Goal: Information Seeking & Learning: Check status

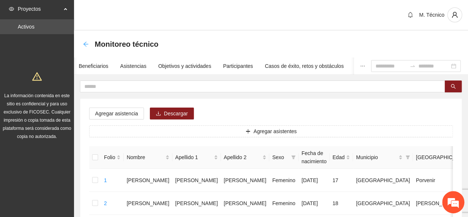
click at [85, 45] on icon "arrow-left" at bounding box center [85, 43] width 5 height 5
click at [84, 44] on icon "arrow-left" at bounding box center [85, 43] width 5 height 5
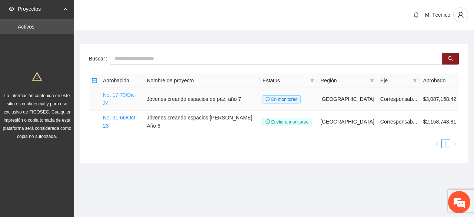
click at [125, 95] on link "No. 17-73/Dic-24" at bounding box center [119, 99] width 33 height 14
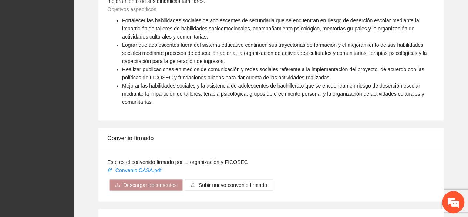
scroll to position [705, 0]
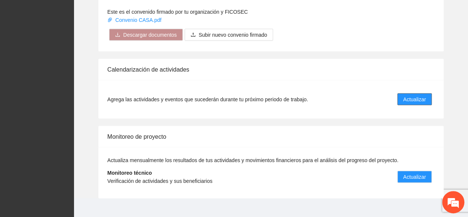
click at [409, 95] on span "Actualizar" at bounding box center [415, 99] width 23 height 8
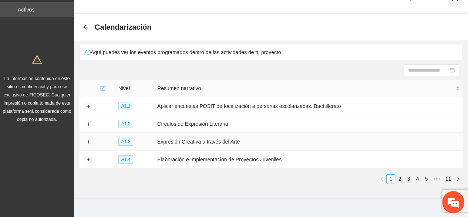
scroll to position [26, 0]
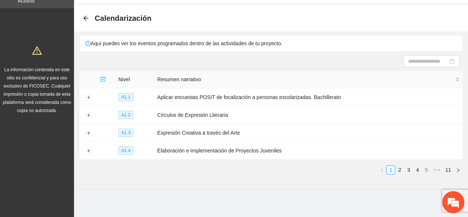
click at [428, 168] on link "5" at bounding box center [426, 169] width 8 height 8
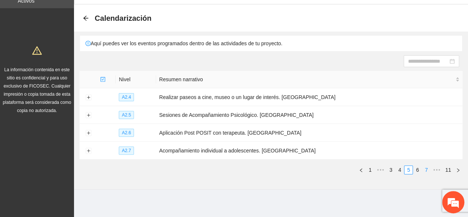
click at [427, 165] on link "7" at bounding box center [426, 169] width 8 height 8
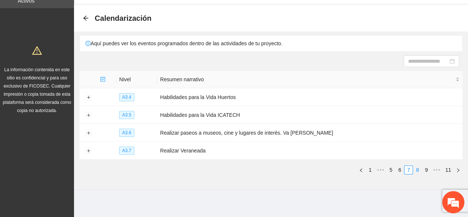
click at [418, 170] on link "8" at bounding box center [418, 169] width 8 height 8
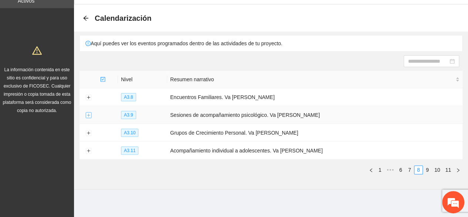
click at [87, 113] on button "Expand row" at bounding box center [89, 115] width 6 height 6
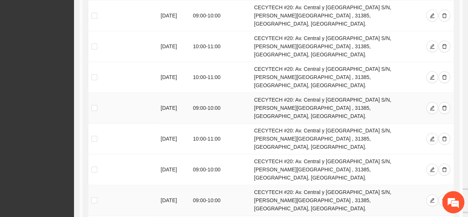
scroll to position [336, 0]
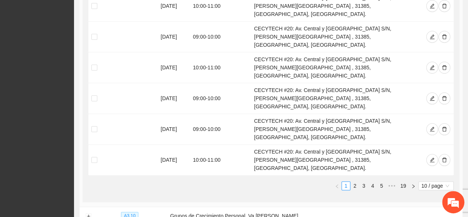
click at [438, 181] on span "10 / page" at bounding box center [436, 185] width 29 height 8
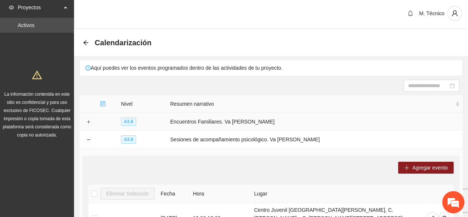
scroll to position [0, 0]
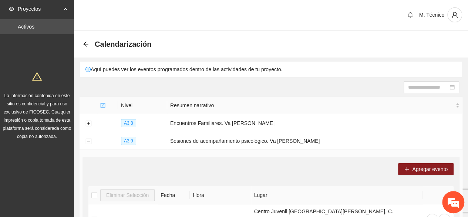
click at [87, 45] on icon "arrow-left" at bounding box center [86, 44] width 6 height 6
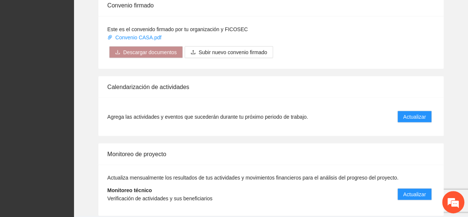
scroll to position [705, 0]
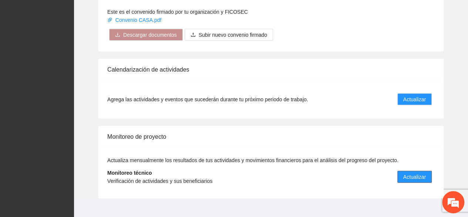
click at [408, 173] on span "Actualizar" at bounding box center [415, 177] width 23 height 8
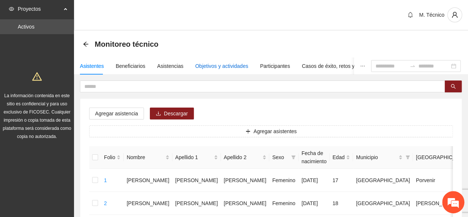
click at [210, 68] on div "Objetivos y actividades" at bounding box center [221, 66] width 53 height 8
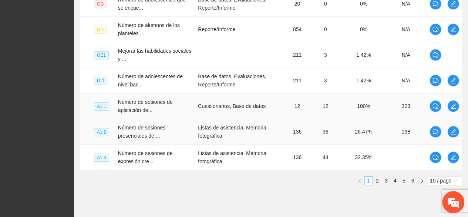
scroll to position [311, 0]
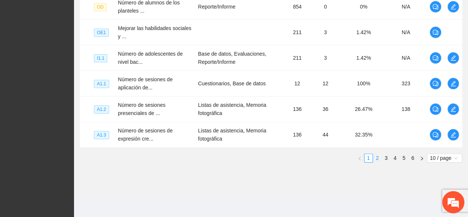
click at [378, 156] on link "2" at bounding box center [378, 158] width 8 height 8
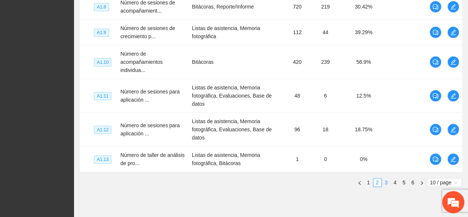
click at [387, 179] on link "3" at bounding box center [386, 182] width 8 height 8
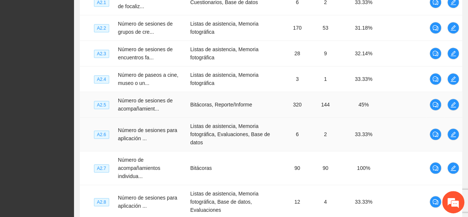
scroll to position [274, 0]
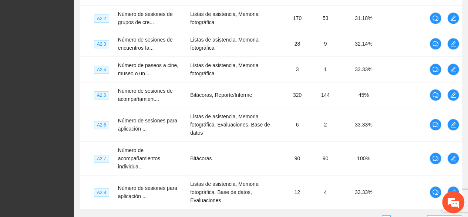
click at [432, 215] on span "10 / page" at bounding box center [444, 219] width 29 height 8
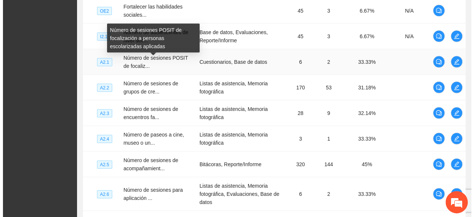
scroll to position [763, 0]
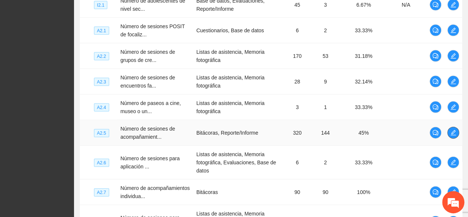
click at [451, 136] on icon "edit" at bounding box center [454, 133] width 6 height 6
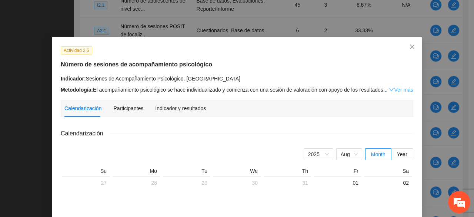
click at [400, 90] on link "Ver más" at bounding box center [401, 90] width 24 height 6
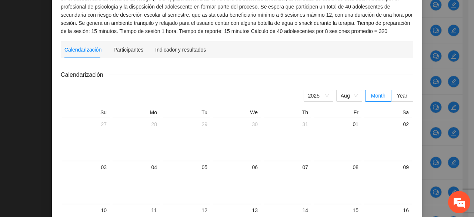
scroll to position [1, 0]
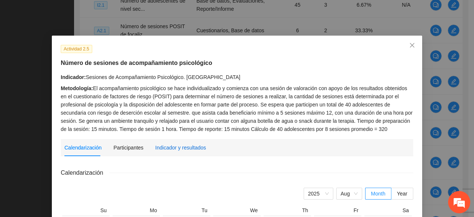
click at [164, 146] on div "Indicador y resultados" at bounding box center [180, 147] width 51 height 8
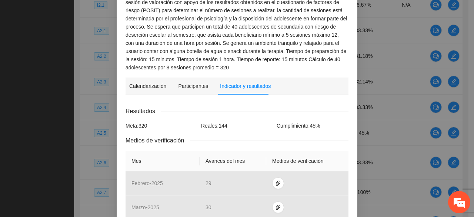
scroll to position [111, 0]
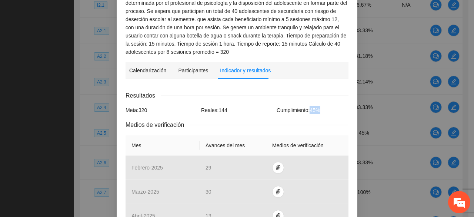
drag, startPoint x: 319, startPoint y: 110, endPoint x: 310, endPoint y: 109, distance: 8.9
click at [310, 109] on div "Cumplimiento: 45 %" at bounding box center [313, 110] width 76 height 8
click at [316, 108] on div "Cumplimiento: 45 %" at bounding box center [313, 110] width 76 height 8
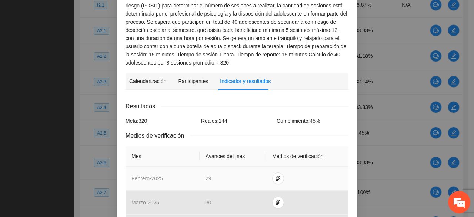
scroll to position [148, 0]
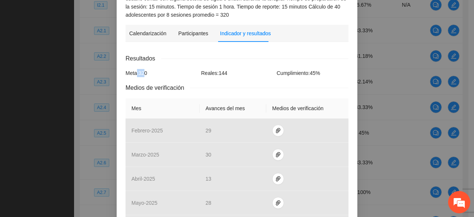
drag, startPoint x: 144, startPoint y: 73, endPoint x: 135, endPoint y: 74, distance: 8.9
click at [135, 74] on div "Meta: 320" at bounding box center [162, 73] width 76 height 8
click at [146, 74] on div "Meta: 320" at bounding box center [162, 73] width 76 height 8
drag, startPoint x: 145, startPoint y: 73, endPoint x: 138, endPoint y: 73, distance: 7.0
click at [138, 73] on div "Meta: 320" at bounding box center [162, 73] width 76 height 8
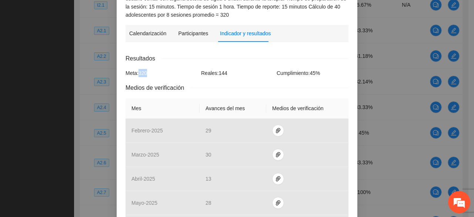
click at [145, 71] on div "Meta: 320" at bounding box center [162, 73] width 76 height 8
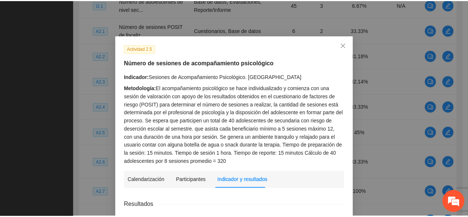
scroll to position [0, 0]
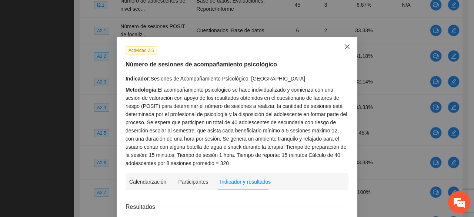
click at [344, 44] on icon "close" at bounding box center [347, 47] width 6 height 6
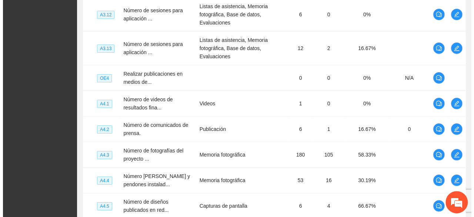
scroll to position [1232, 0]
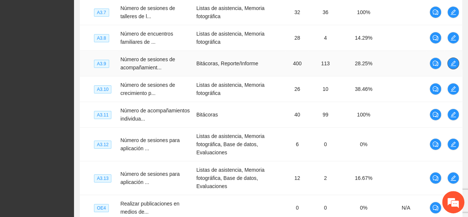
click at [452, 66] on icon "edit" at bounding box center [453, 63] width 5 height 5
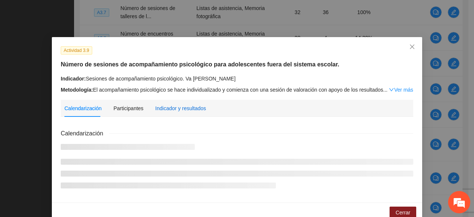
click at [179, 106] on div "Indicador y resultados" at bounding box center [180, 108] width 51 height 8
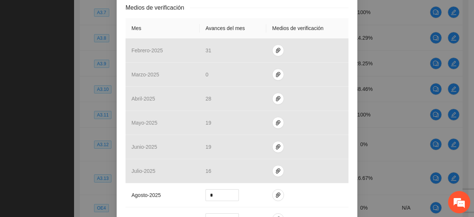
scroll to position [37, 0]
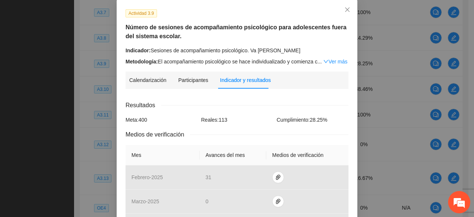
click at [335, 61] on link "Ver más" at bounding box center [335, 61] width 24 height 6
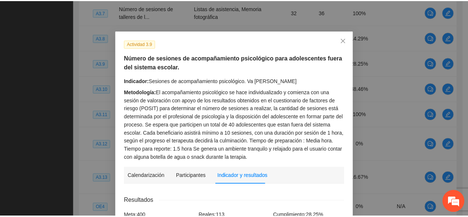
scroll to position [0, 0]
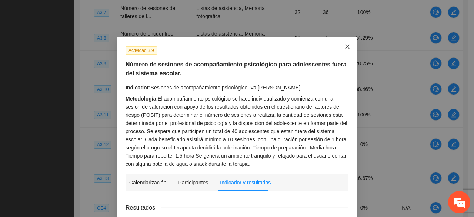
click at [344, 46] on icon "close" at bounding box center [347, 47] width 6 height 6
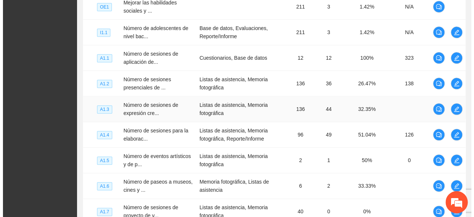
scroll to position [343, 0]
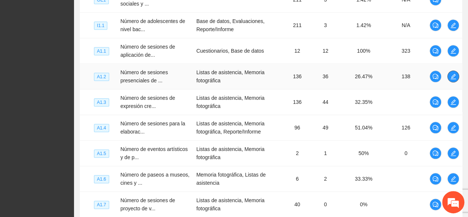
click at [454, 73] on icon "edit" at bounding box center [454, 76] width 6 height 6
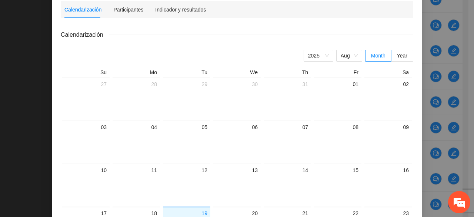
scroll to position [0, 0]
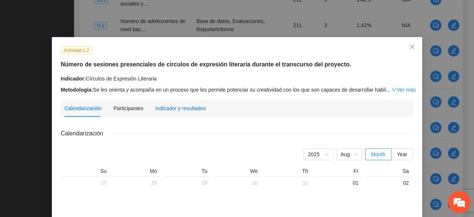
click at [167, 106] on div "Indicador y resultados" at bounding box center [180, 108] width 51 height 8
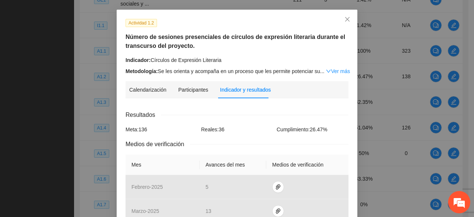
scroll to position [37, 0]
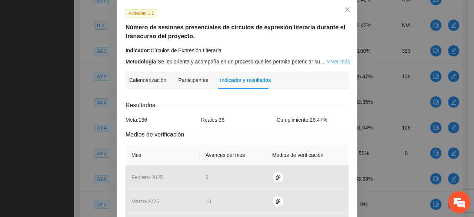
click at [337, 58] on link "Ver más" at bounding box center [338, 61] width 24 height 6
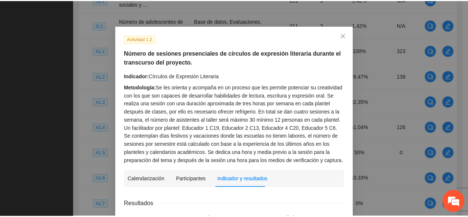
scroll to position [0, 0]
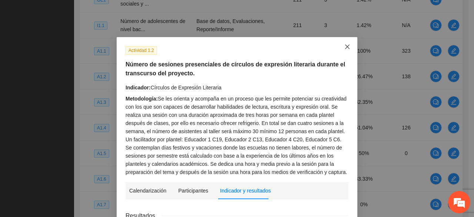
click at [346, 49] on icon "close" at bounding box center [347, 47] width 6 height 6
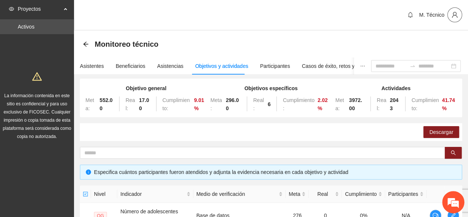
click at [452, 15] on icon "user" at bounding box center [455, 14] width 7 height 7
